Goal: Register for event/course

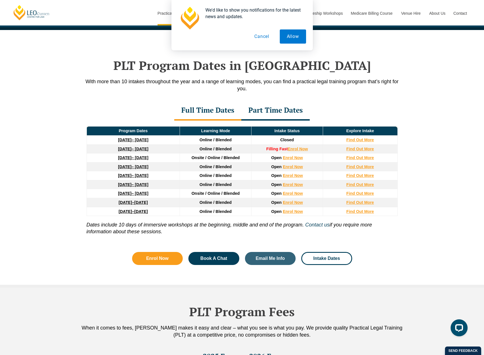
scroll to position [707, 0]
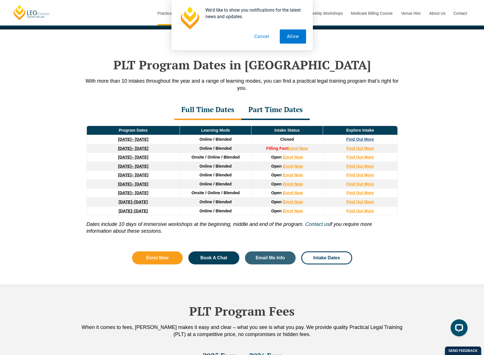
click at [367, 141] on strong "Find Out More" at bounding box center [360, 139] width 28 height 5
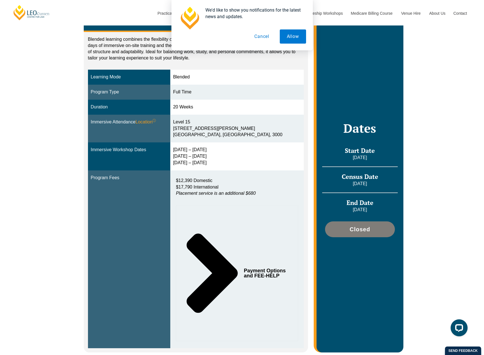
scroll to position [57, 0]
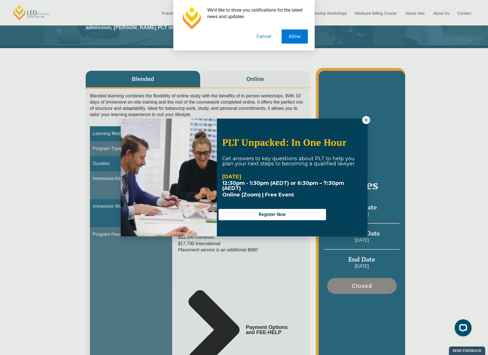
click at [150, 178] on img at bounding box center [169, 178] width 96 height 118
click at [366, 118] on icon at bounding box center [366, 119] width 5 height 5
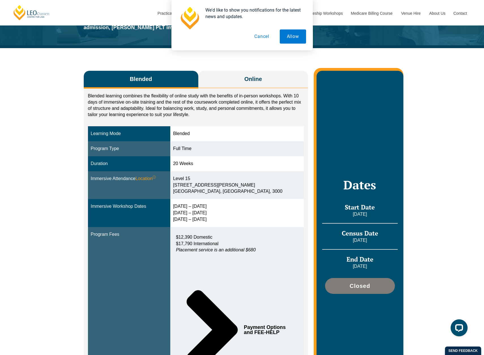
click at [392, 39] on div "We'd like to show you notifications for the latest news and updates. Allow Canc…" at bounding box center [242, 25] width 484 height 50
click at [270, 33] on button "Cancel" at bounding box center [261, 36] width 29 height 14
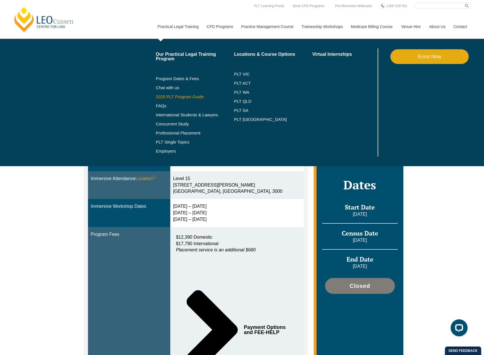
click at [168, 99] on link "2025 PLT Program Guide" at bounding box center [188, 96] width 64 height 5
